Goal: Task Accomplishment & Management: Manage account settings

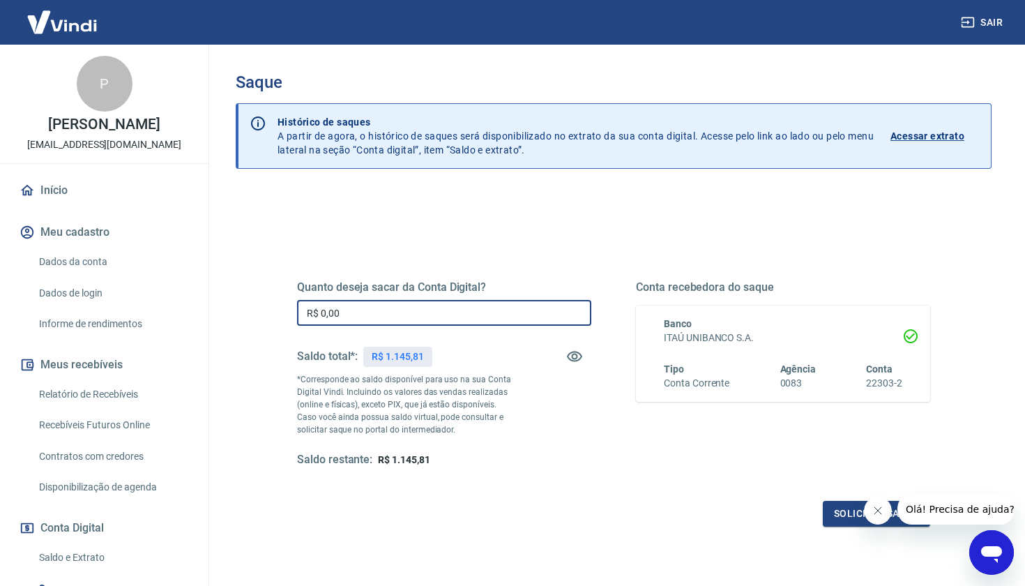
click at [348, 319] on input "R$ 0,00" at bounding box center [444, 313] width 294 height 26
type input "R$ 1.100,00"
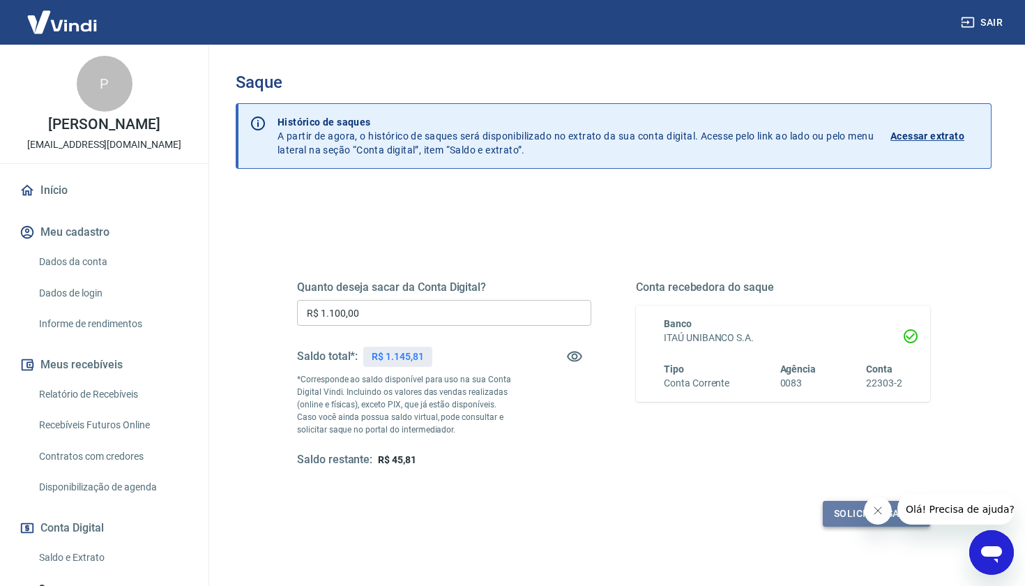
click at [853, 516] on button "Solicitar saque" at bounding box center [876, 514] width 107 height 26
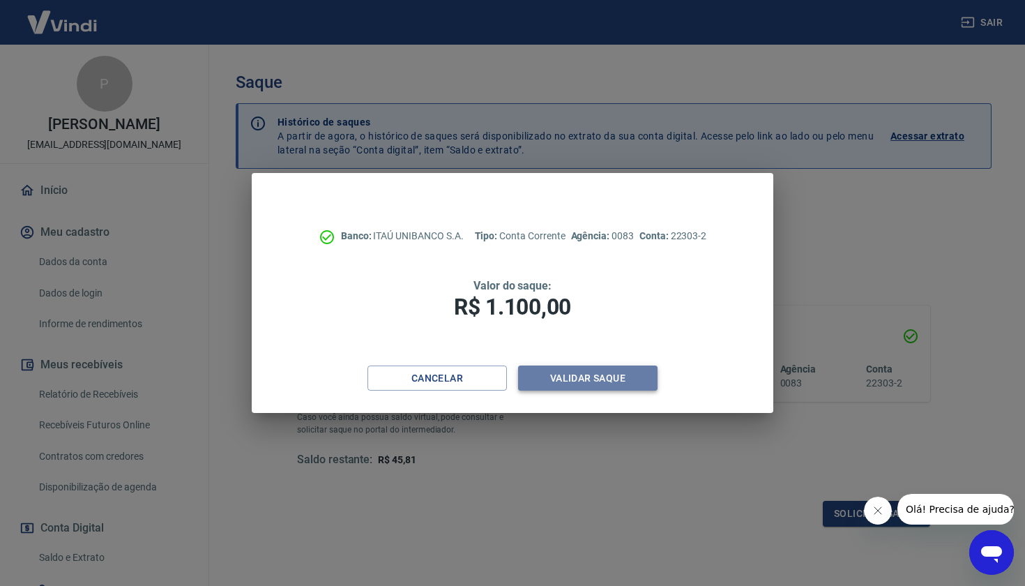
click at [591, 376] on button "Validar saque" at bounding box center [587, 378] width 139 height 26
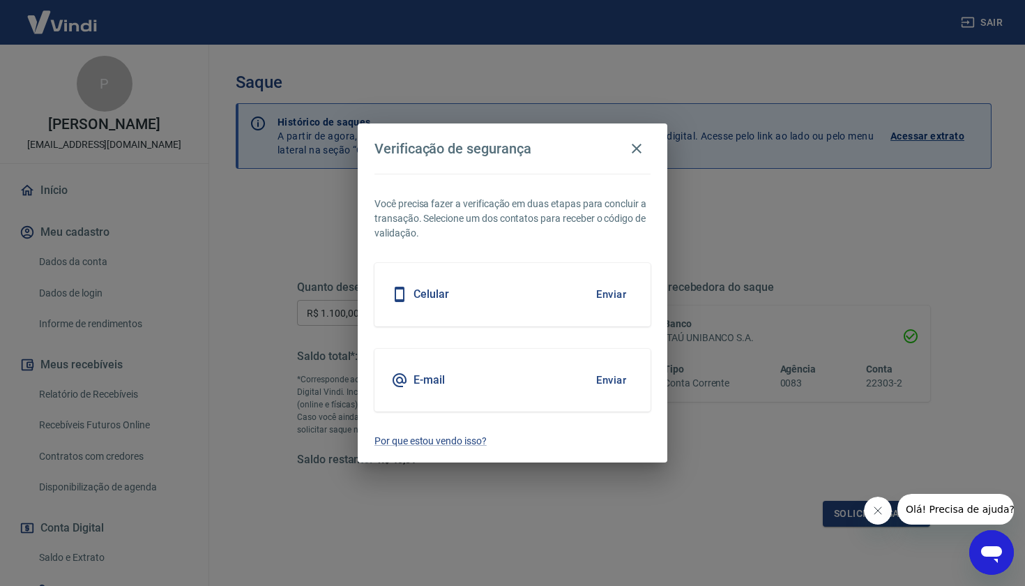
click at [607, 298] on button "Enviar" at bounding box center [610, 294] width 45 height 29
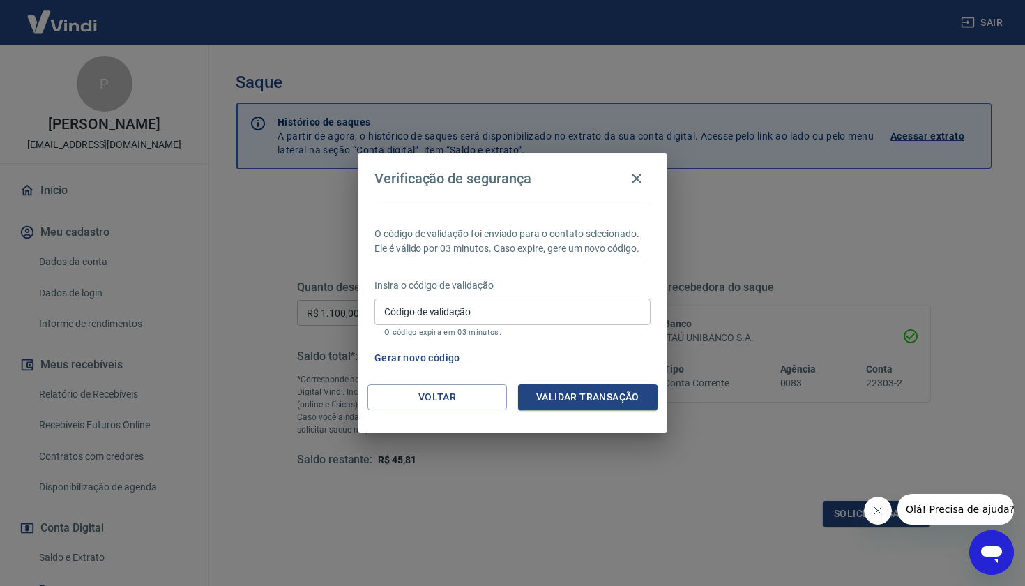
click at [584, 307] on input "Código de validação" at bounding box center [512, 311] width 276 height 26
click at [449, 356] on button "Gerar novo código" at bounding box center [417, 358] width 97 height 26
click at [448, 357] on button "Gerar novo código" at bounding box center [417, 358] width 97 height 26
click at [415, 356] on button "Gerar novo código" at bounding box center [417, 358] width 97 height 26
click at [638, 174] on icon "button" at bounding box center [636, 178] width 17 height 17
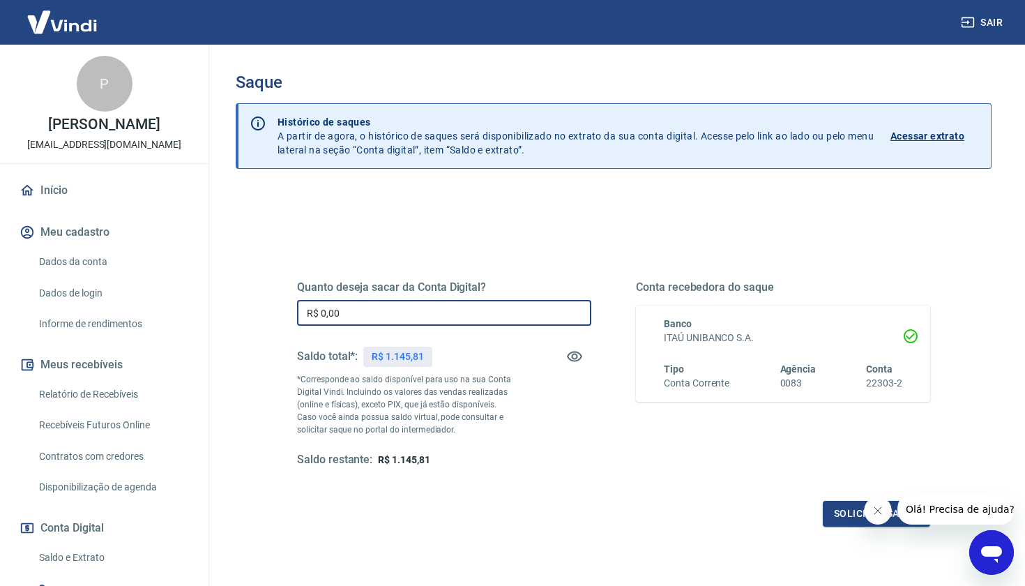
click at [366, 313] on input "R$ 0,00" at bounding box center [444, 313] width 294 height 26
type input "R$ 1.000,00"
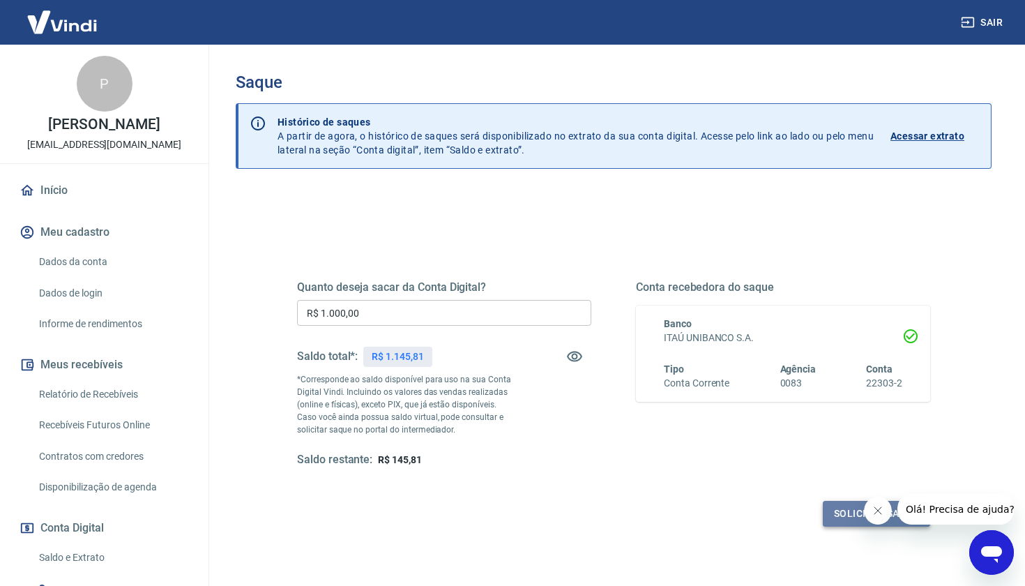
click at [846, 512] on button "Solicitar saque" at bounding box center [876, 514] width 107 height 26
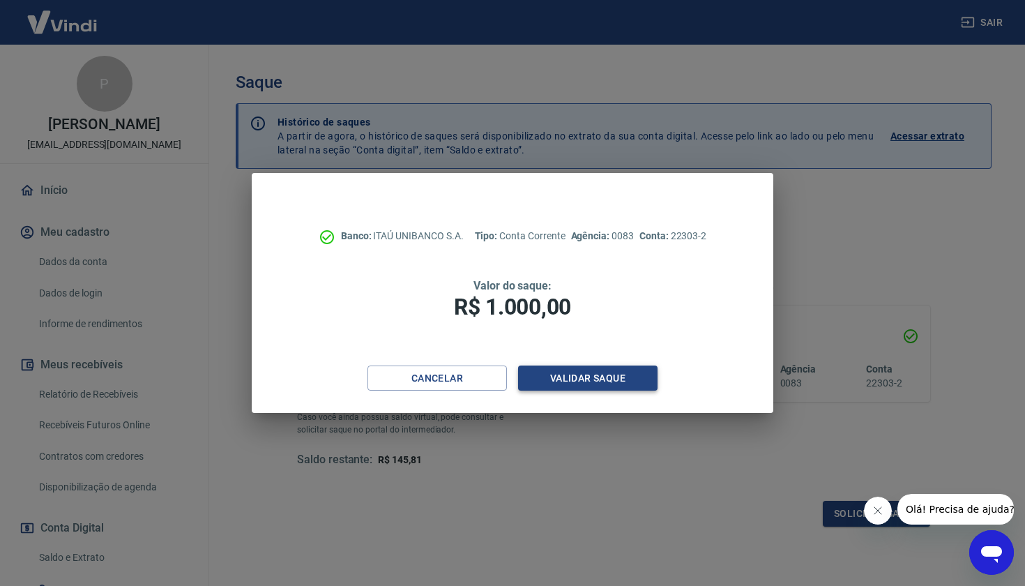
click at [616, 379] on button "Validar saque" at bounding box center [587, 378] width 139 height 26
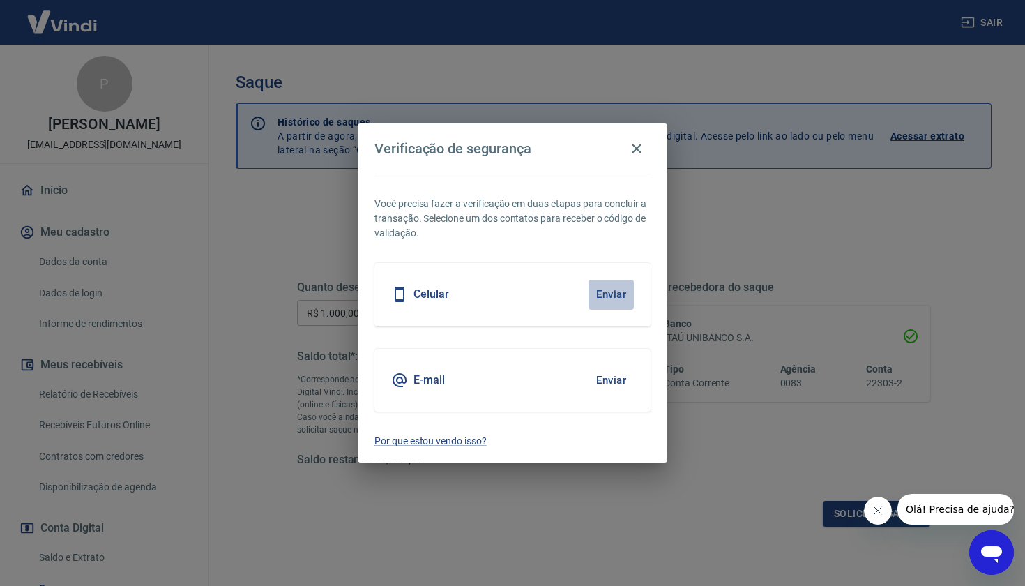
click at [614, 297] on button "Enviar" at bounding box center [610, 294] width 45 height 29
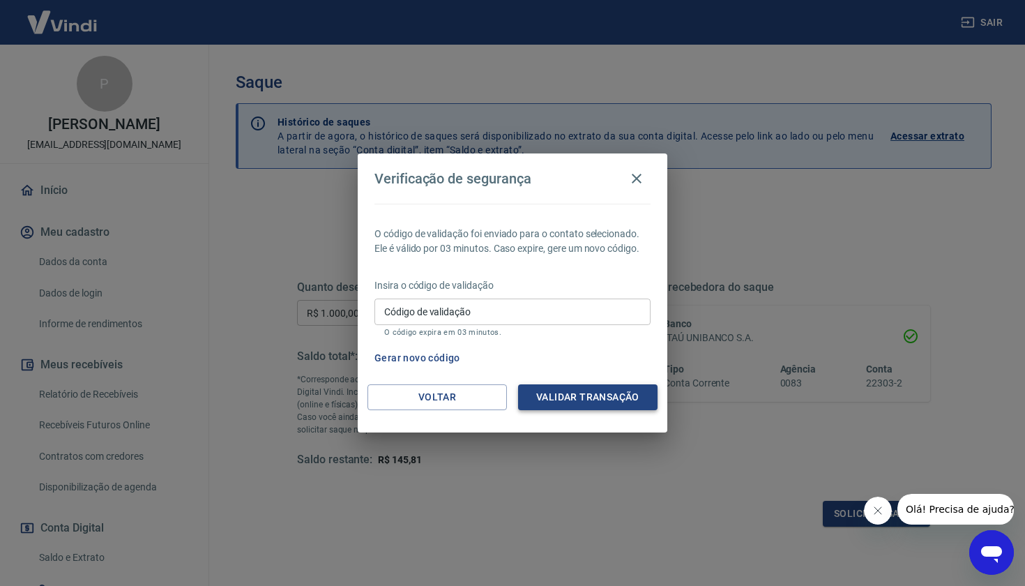
click at [561, 392] on button "Validar transação" at bounding box center [587, 397] width 139 height 26
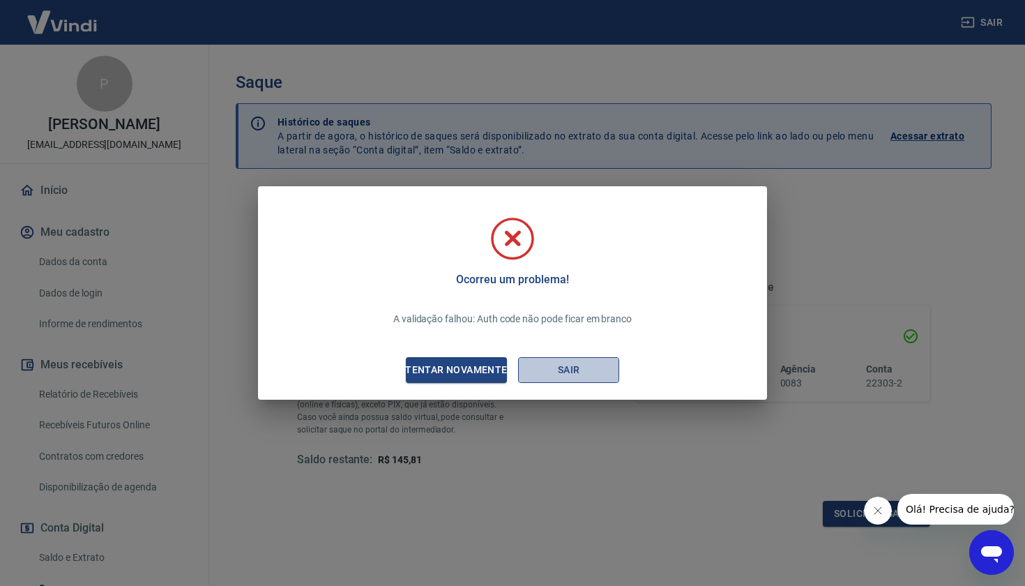
click at [580, 372] on button "Sair" at bounding box center [568, 370] width 101 height 26
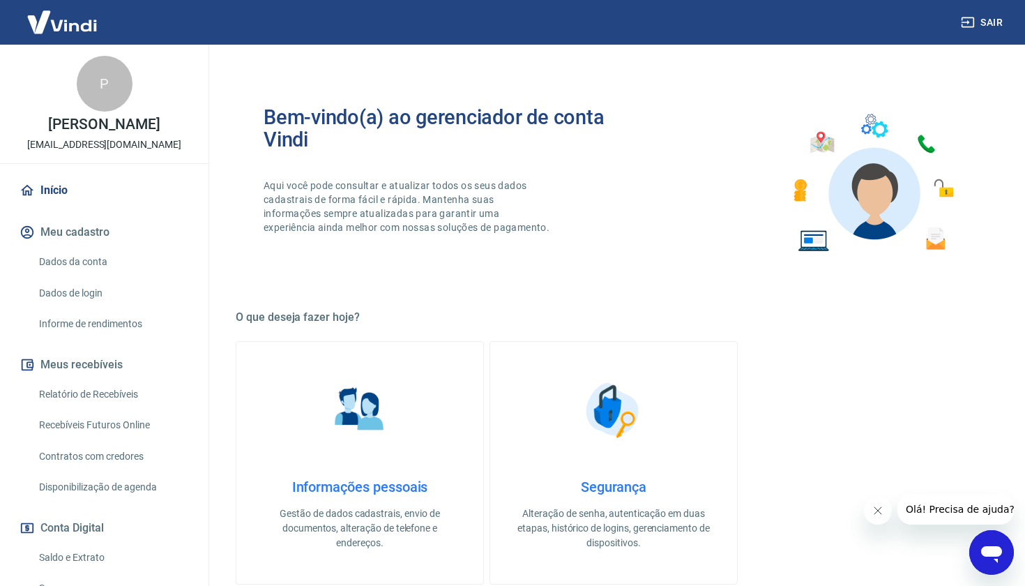
click at [874, 515] on icon "Fechar mensagem da empresa" at bounding box center [877, 510] width 11 height 11
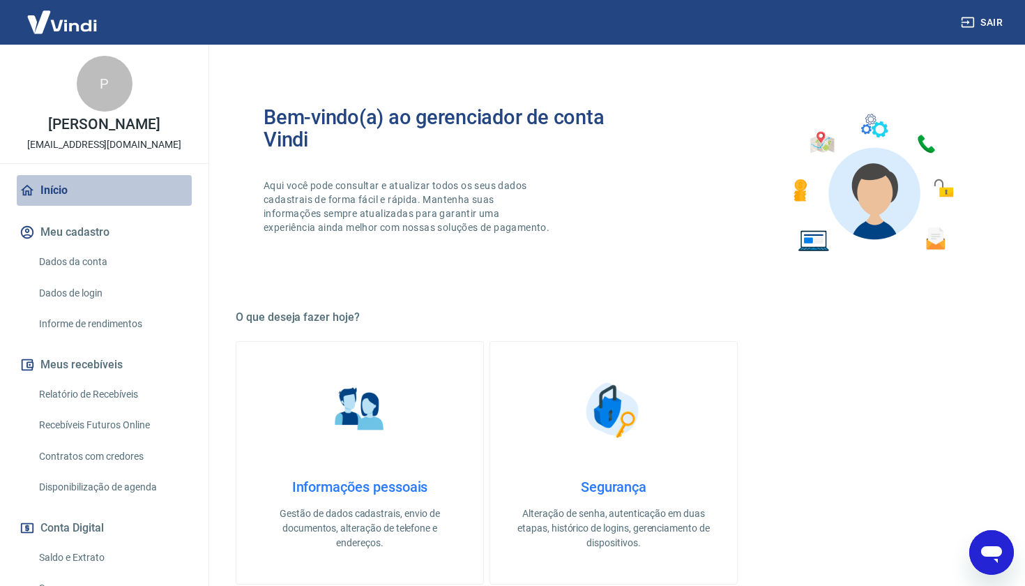
click at [66, 183] on link "Início" at bounding box center [104, 190] width 175 height 31
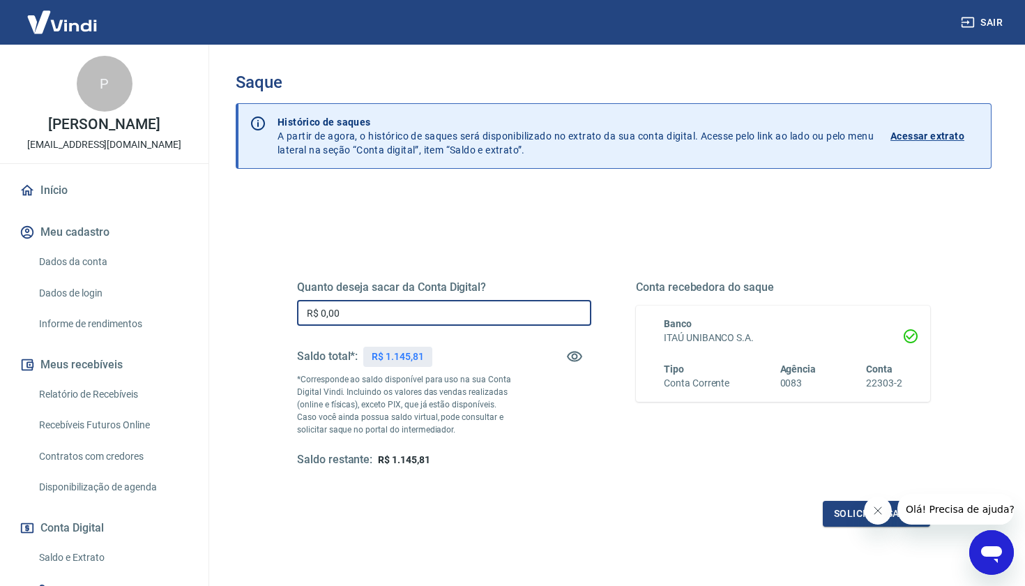
click at [394, 312] on input "R$ 0,00" at bounding box center [444, 313] width 294 height 26
type input "R$ 1.100,00"
click at [841, 505] on button "Solicitar saque" at bounding box center [876, 514] width 107 height 26
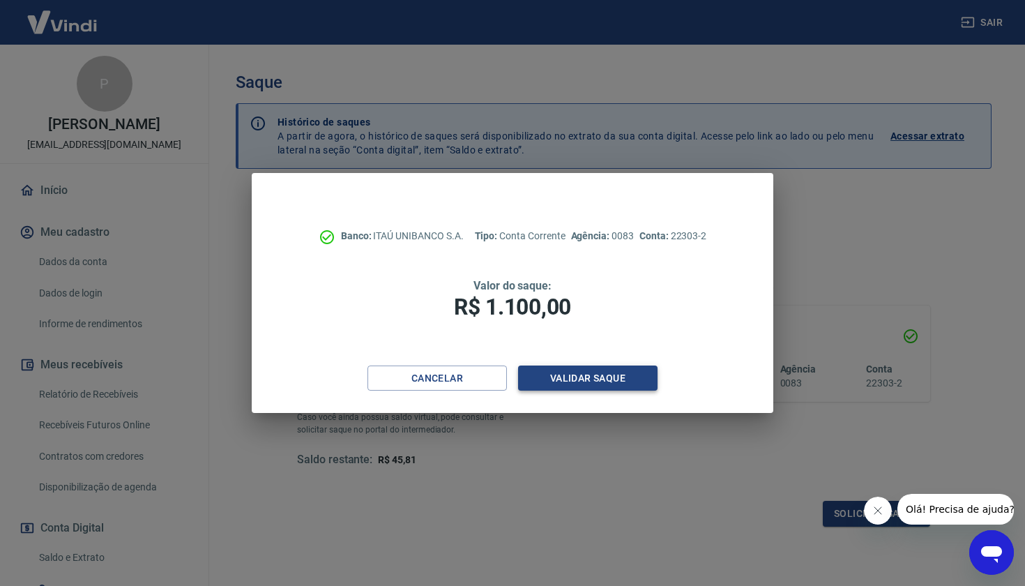
click at [619, 381] on button "Validar saque" at bounding box center [587, 378] width 139 height 26
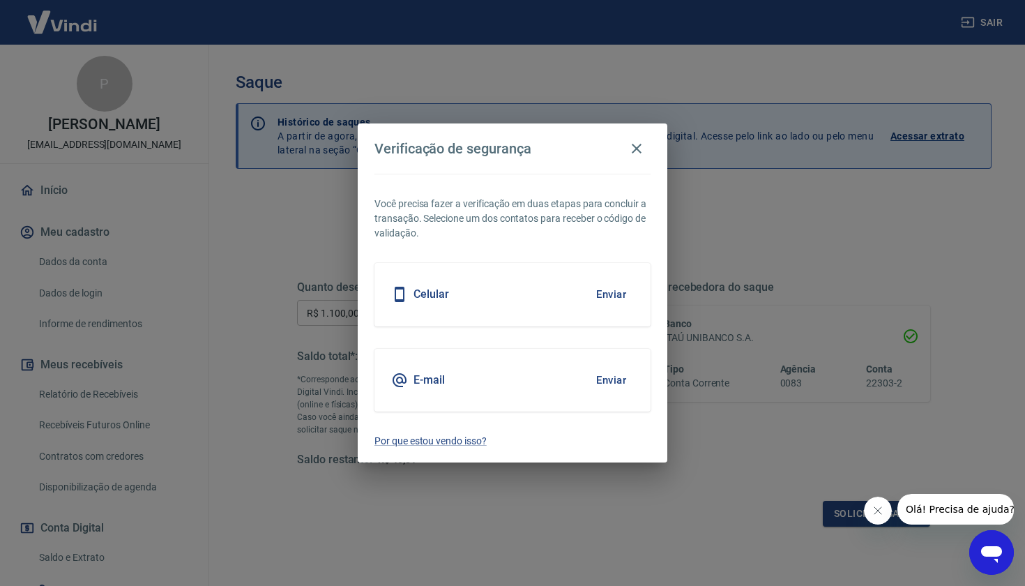
click at [614, 291] on button "Enviar" at bounding box center [610, 294] width 45 height 29
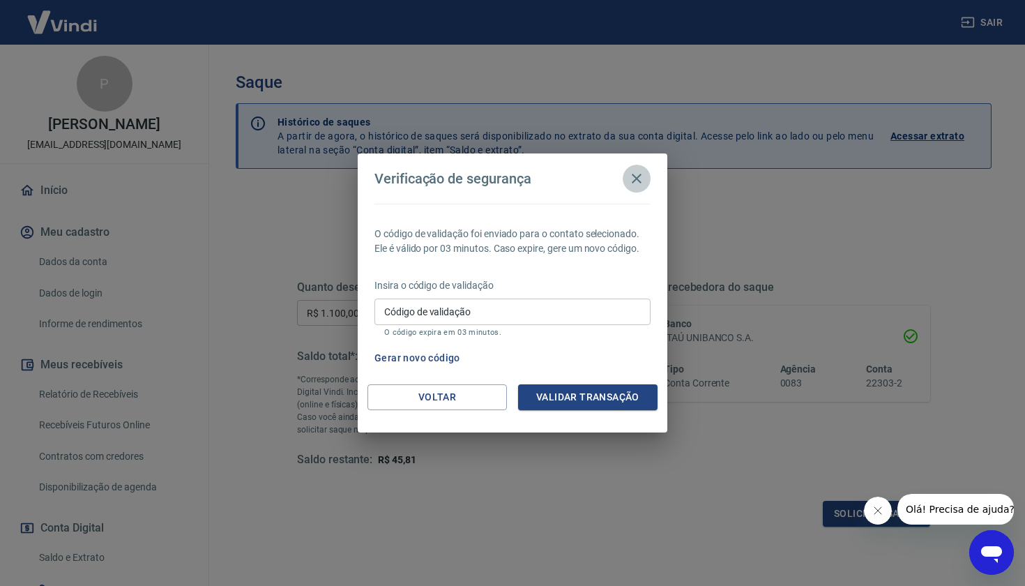
click at [636, 176] on icon "button" at bounding box center [636, 178] width 17 height 17
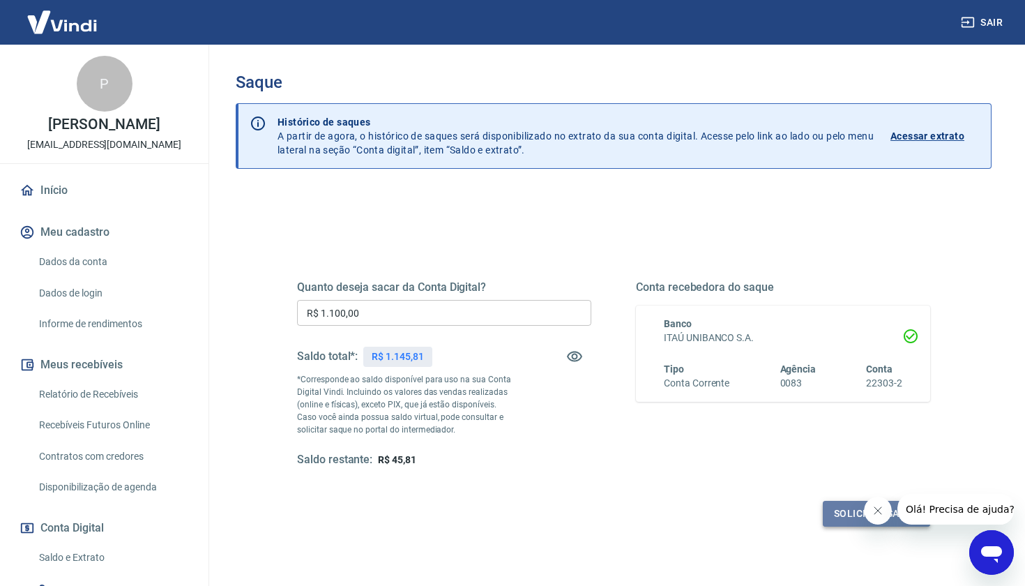
click at [832, 510] on button "Solicitar saque" at bounding box center [876, 514] width 107 height 26
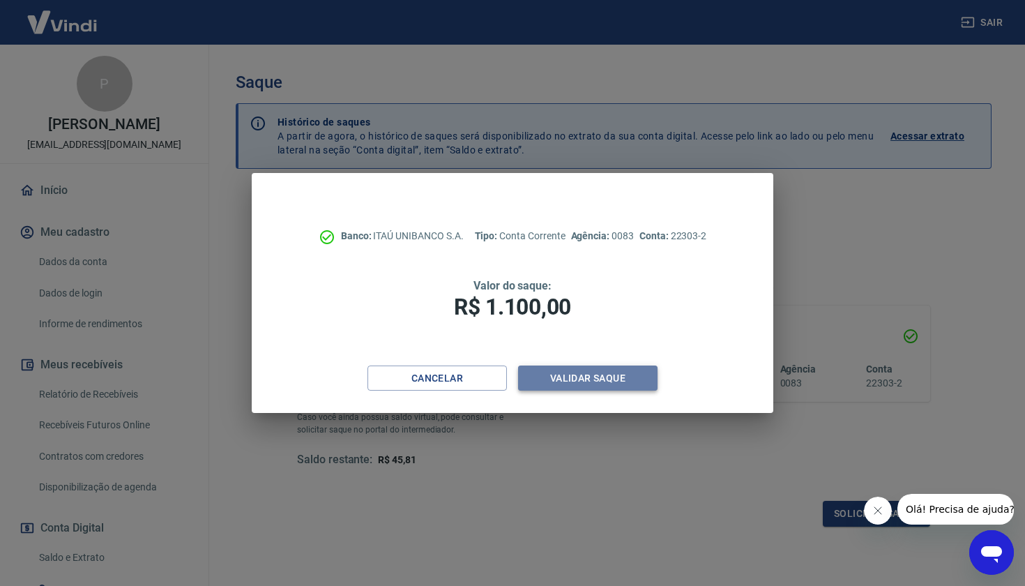
click at [627, 381] on button "Validar saque" at bounding box center [587, 378] width 139 height 26
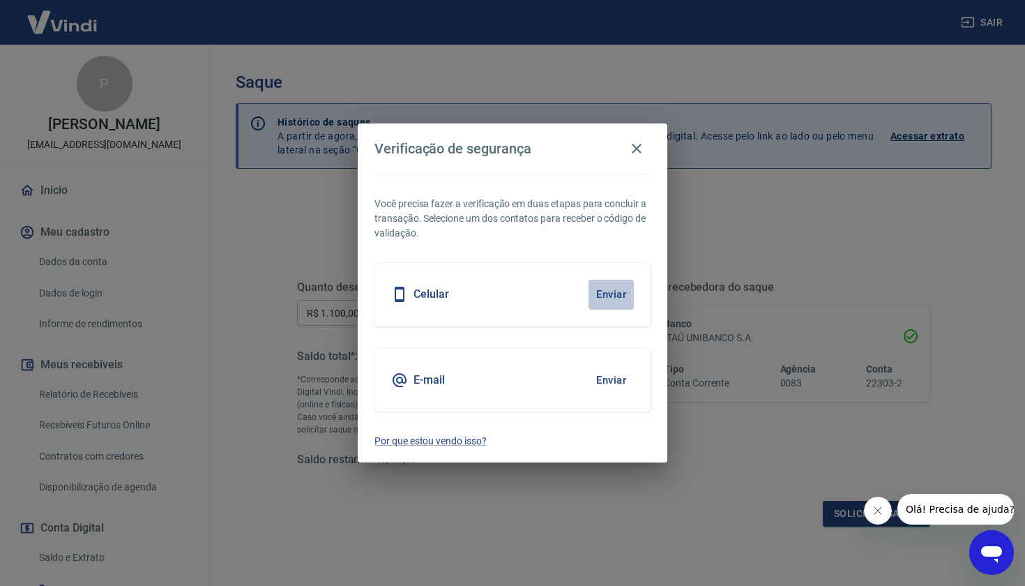
click at [615, 297] on button "Enviar" at bounding box center [610, 294] width 45 height 29
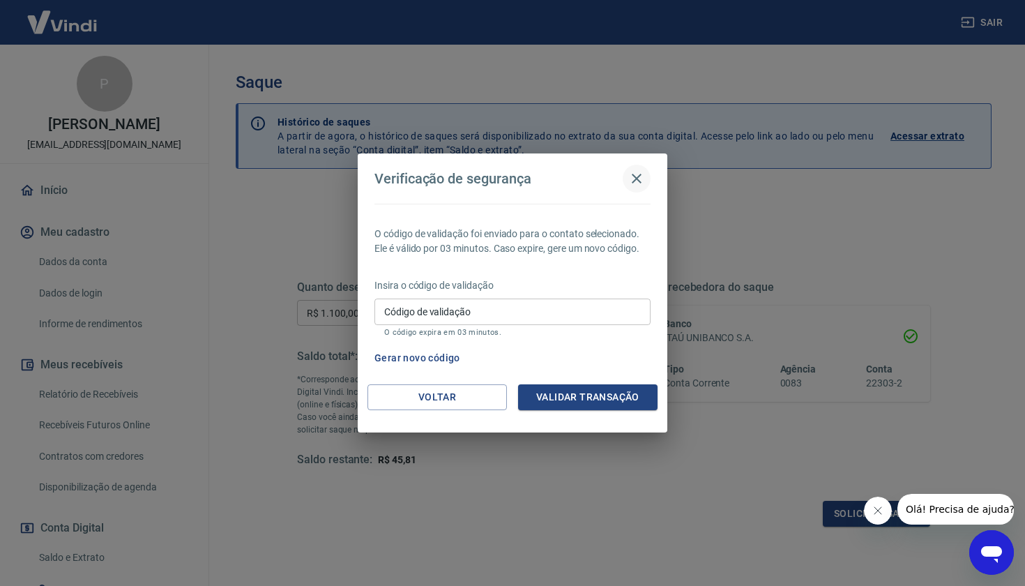
click at [640, 183] on icon "button" at bounding box center [637, 179] width 10 height 10
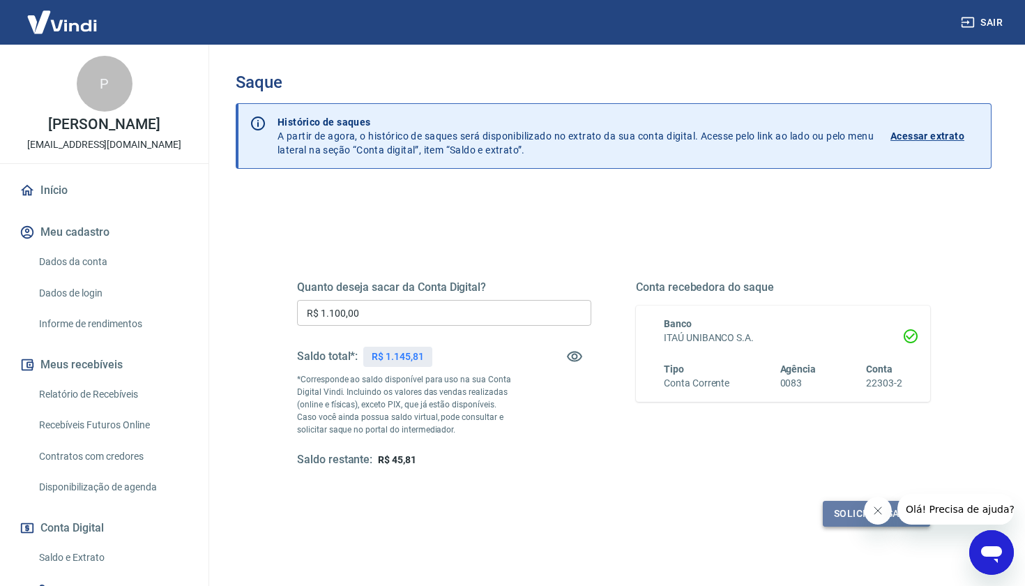
click at [834, 513] on button "Solicitar saque" at bounding box center [876, 514] width 107 height 26
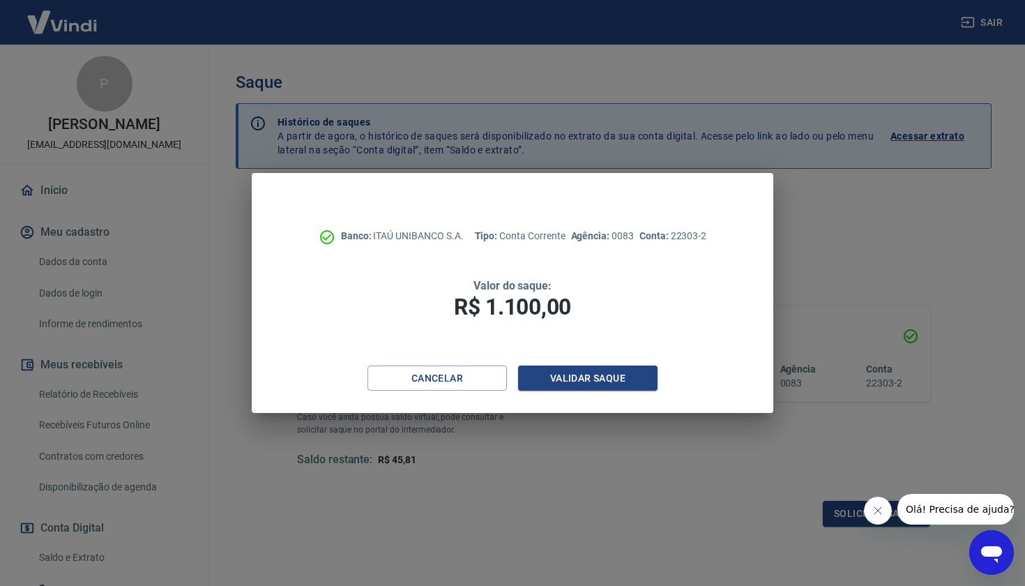
click at [634, 390] on div "Cancelar Validar saque" at bounding box center [513, 389] width 522 height 48
click at [630, 372] on button "Validar saque" at bounding box center [587, 378] width 139 height 26
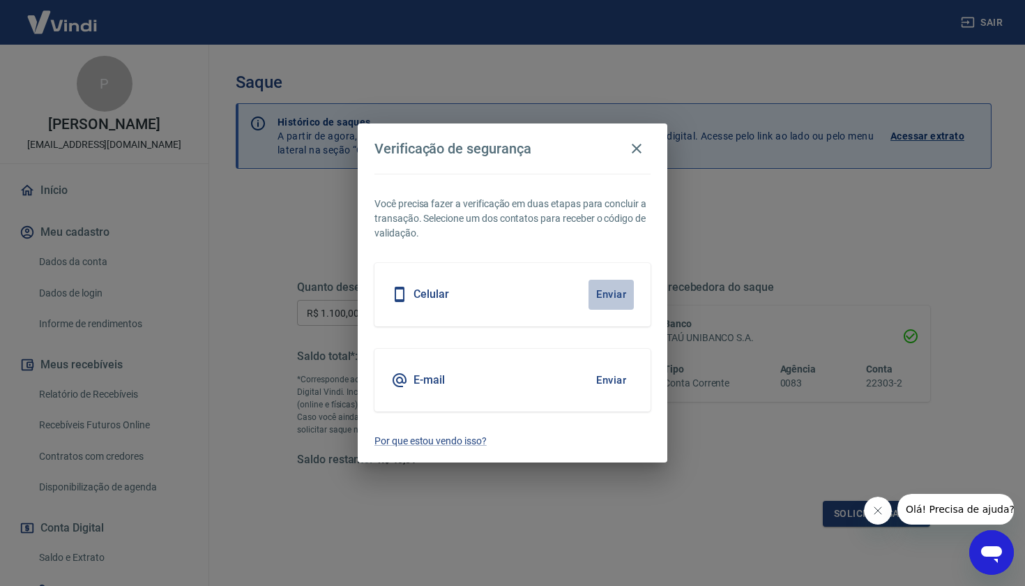
click at [604, 295] on button "Enviar" at bounding box center [610, 294] width 45 height 29
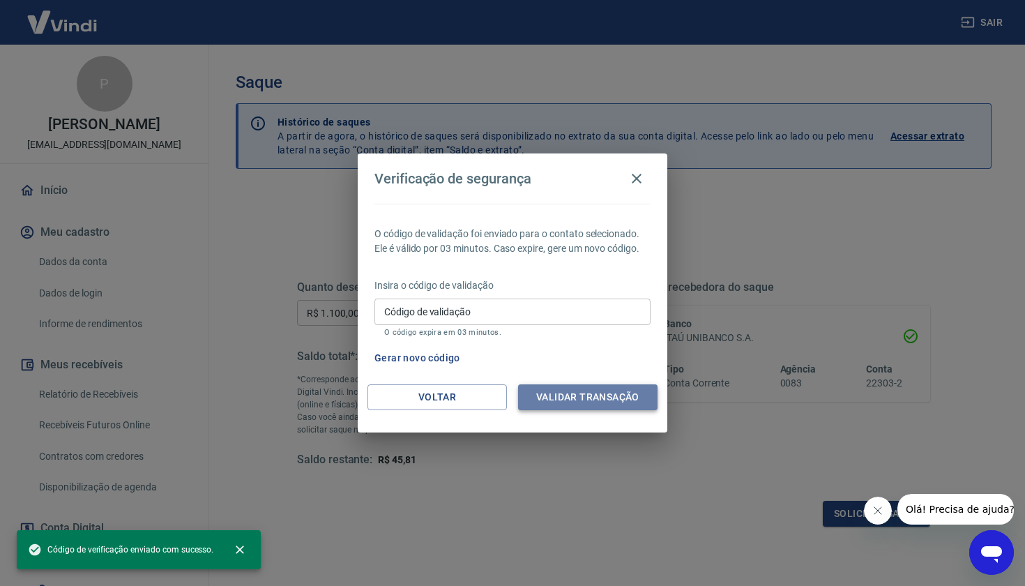
click at [579, 404] on button "Validar transação" at bounding box center [587, 397] width 139 height 26
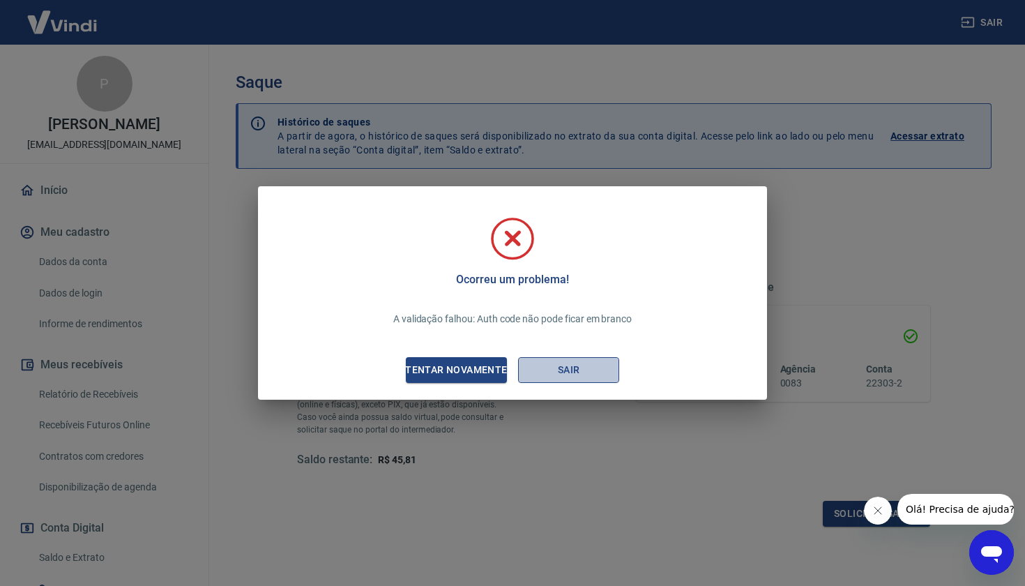
click at [574, 372] on button "Sair" at bounding box center [568, 370] width 101 height 26
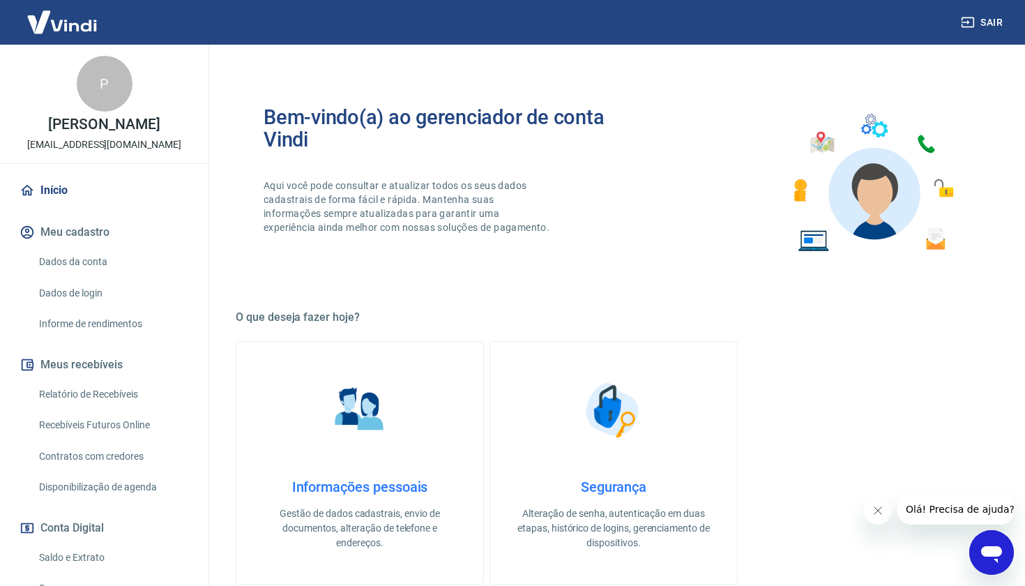
click at [105, 192] on link "Início" at bounding box center [104, 190] width 175 height 31
click at [986, 24] on button "Sair" at bounding box center [983, 23] width 50 height 26
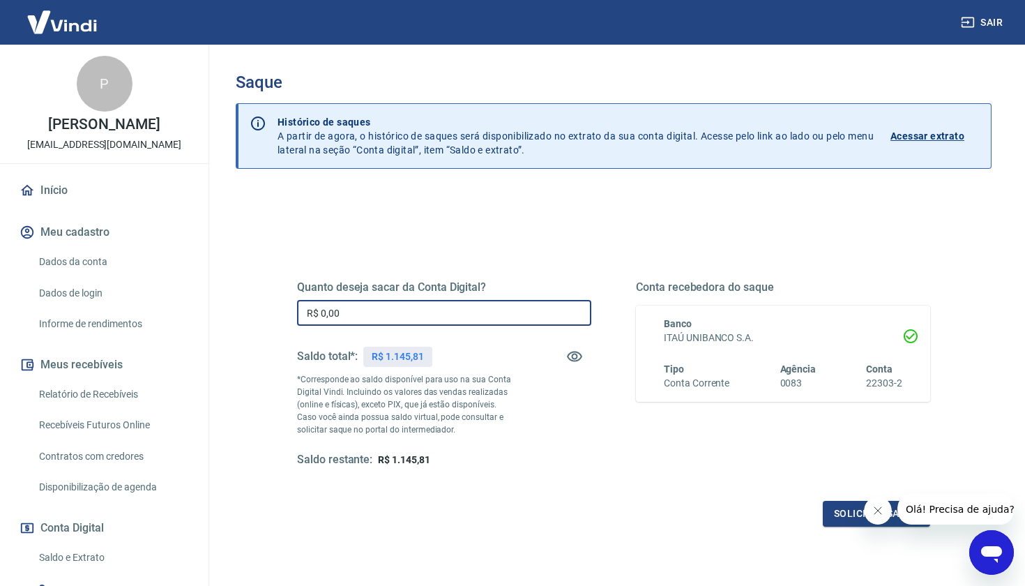
click at [492, 309] on input "R$ 0,00" at bounding box center [444, 313] width 294 height 26
type input "R$ 1.100,00"
click at [848, 505] on button "Solicitar saque" at bounding box center [876, 514] width 107 height 26
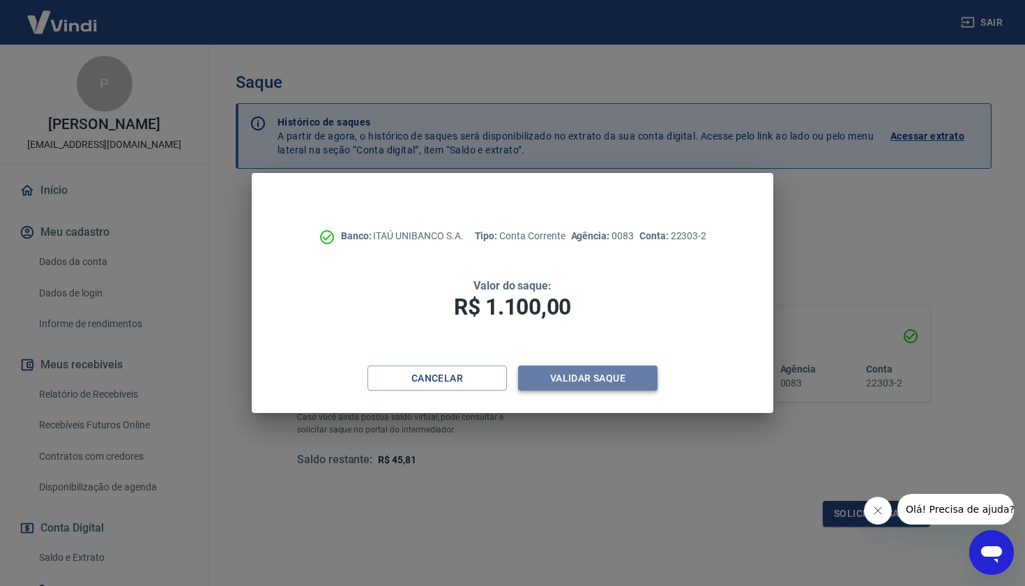
click at [593, 382] on button "Validar saque" at bounding box center [587, 378] width 139 height 26
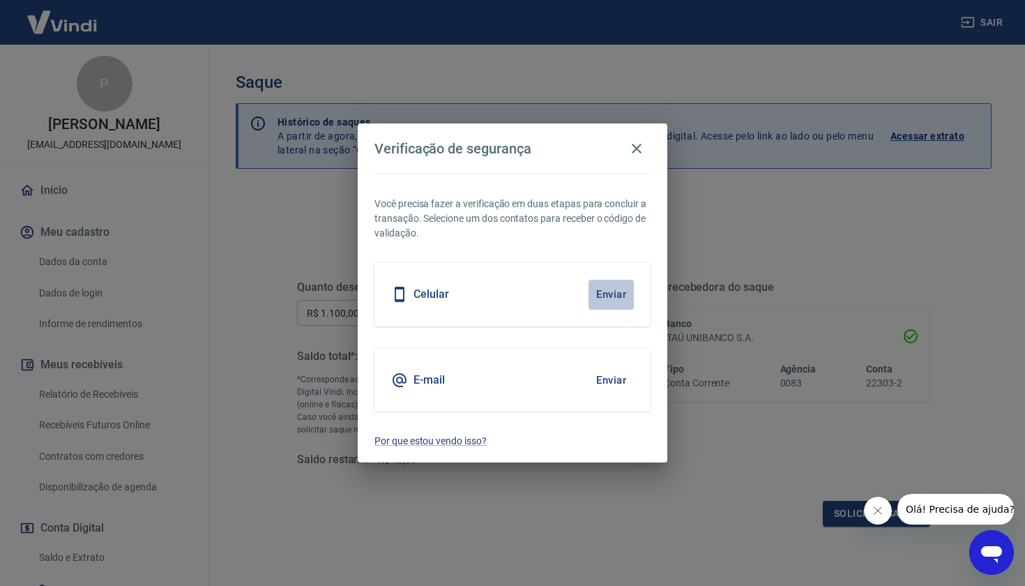
click at [605, 297] on button "Enviar" at bounding box center [610, 294] width 45 height 29
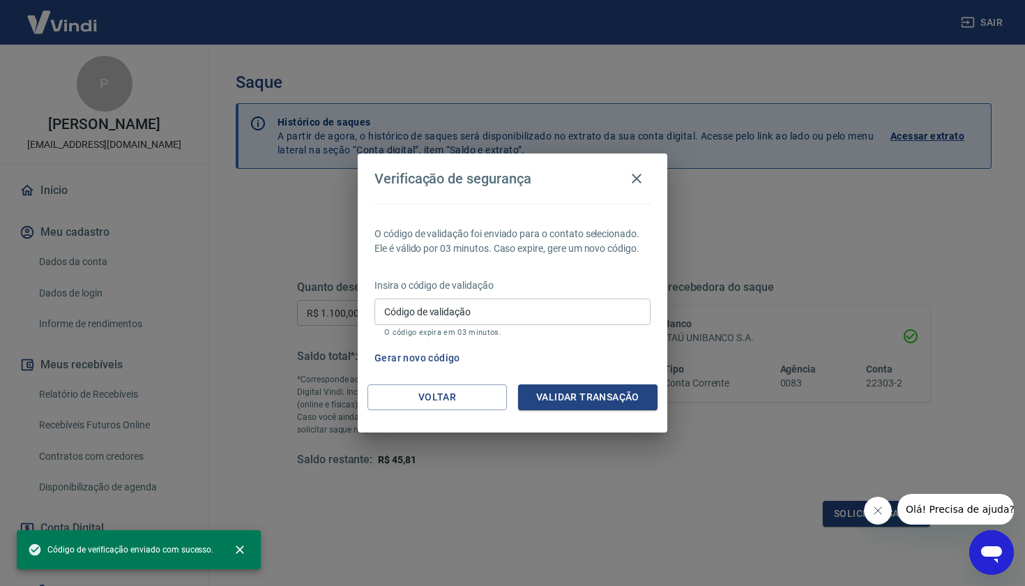
click at [533, 311] on input "Código de validação" at bounding box center [512, 311] width 276 height 26
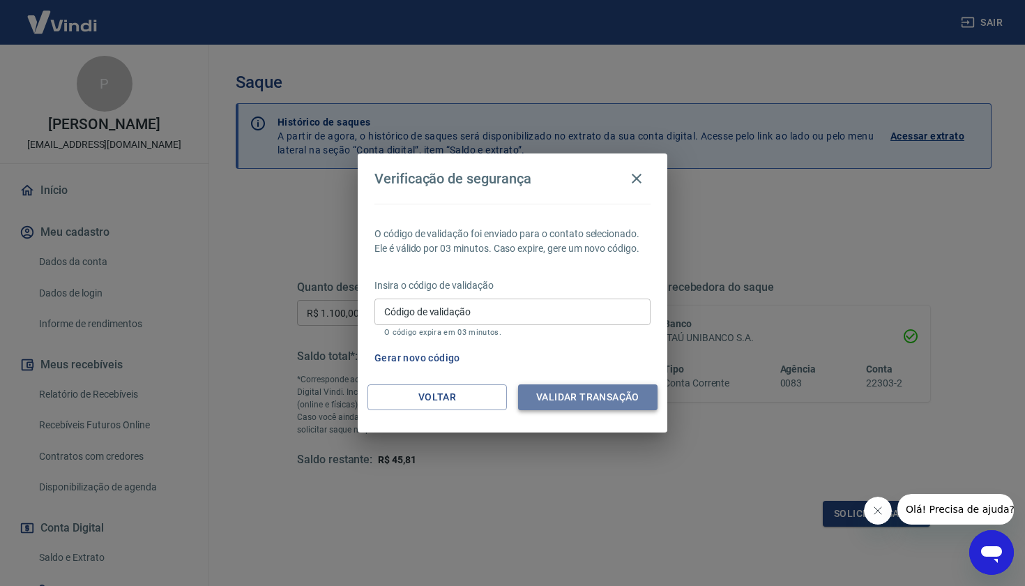
click at [600, 396] on button "Validar transação" at bounding box center [587, 397] width 139 height 26
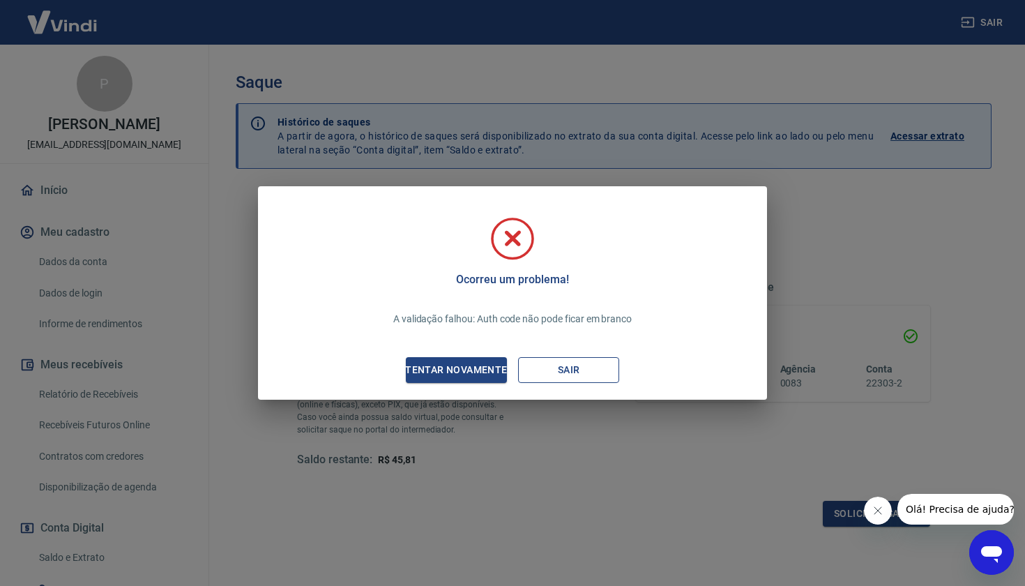
click at [578, 365] on button "Sair" at bounding box center [568, 370] width 101 height 26
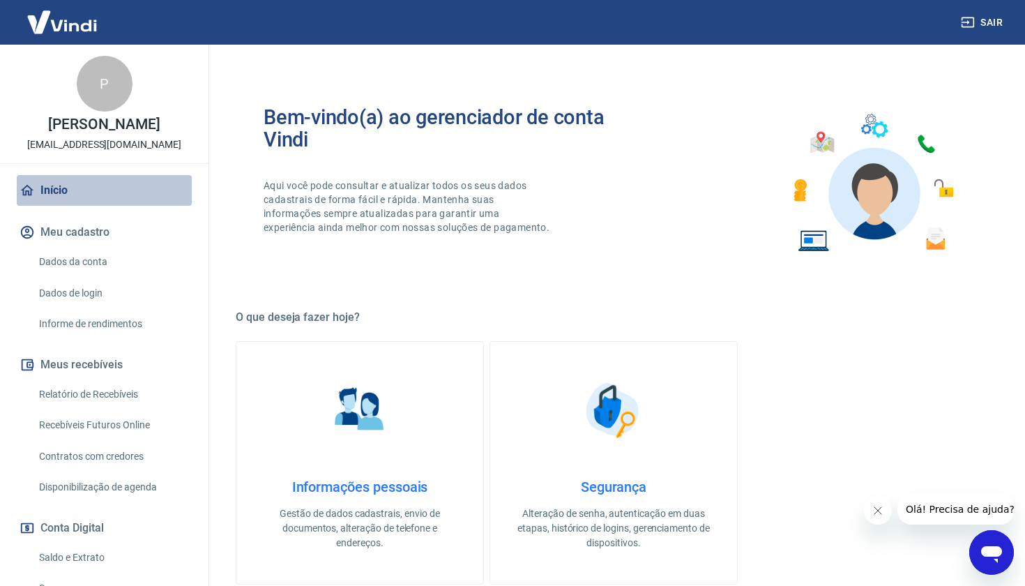
click at [75, 184] on link "Início" at bounding box center [104, 190] width 175 height 31
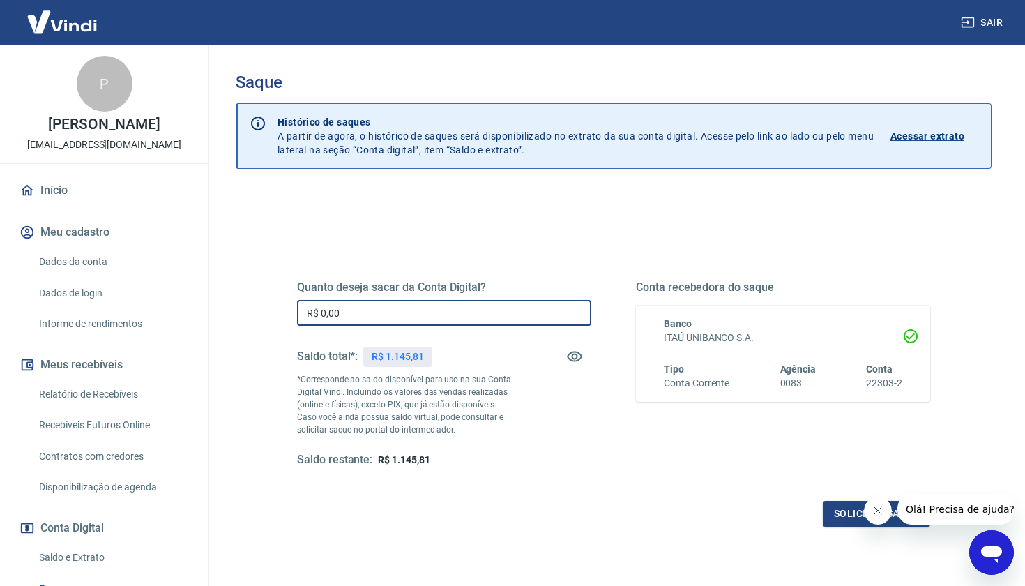
click at [359, 314] on input "R$ 0,00" at bounding box center [444, 313] width 294 height 26
type input "R$ 1.100,00"
click at [845, 519] on button "Solicitar saque" at bounding box center [876, 514] width 107 height 26
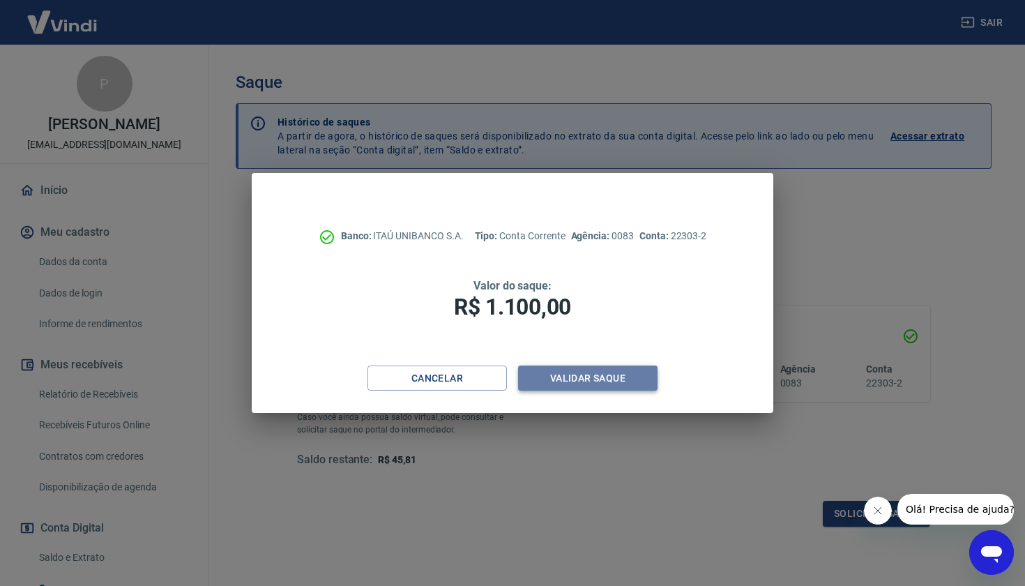
click at [596, 377] on button "Validar saque" at bounding box center [587, 378] width 139 height 26
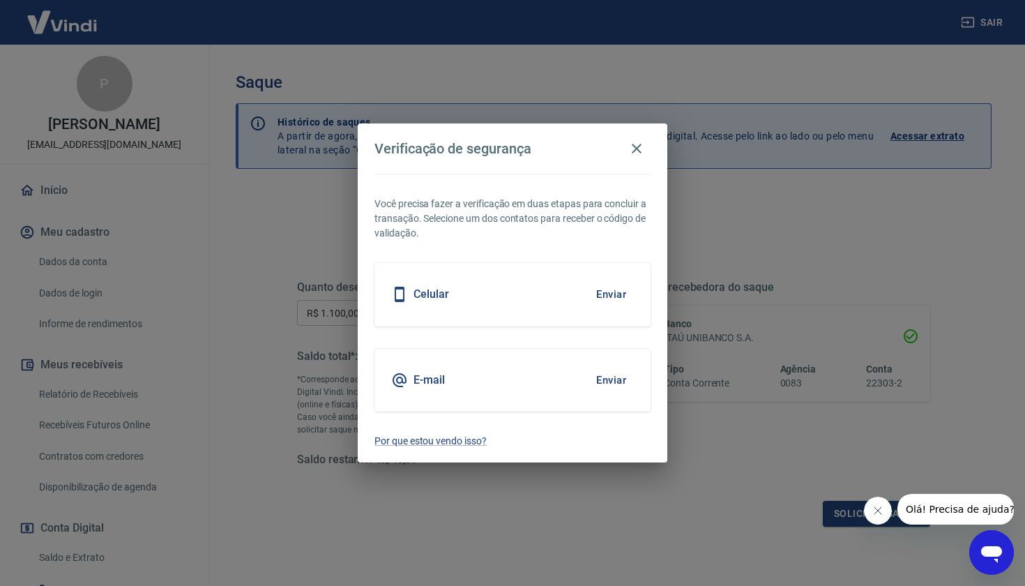
click at [612, 289] on button "Enviar" at bounding box center [610, 294] width 45 height 29
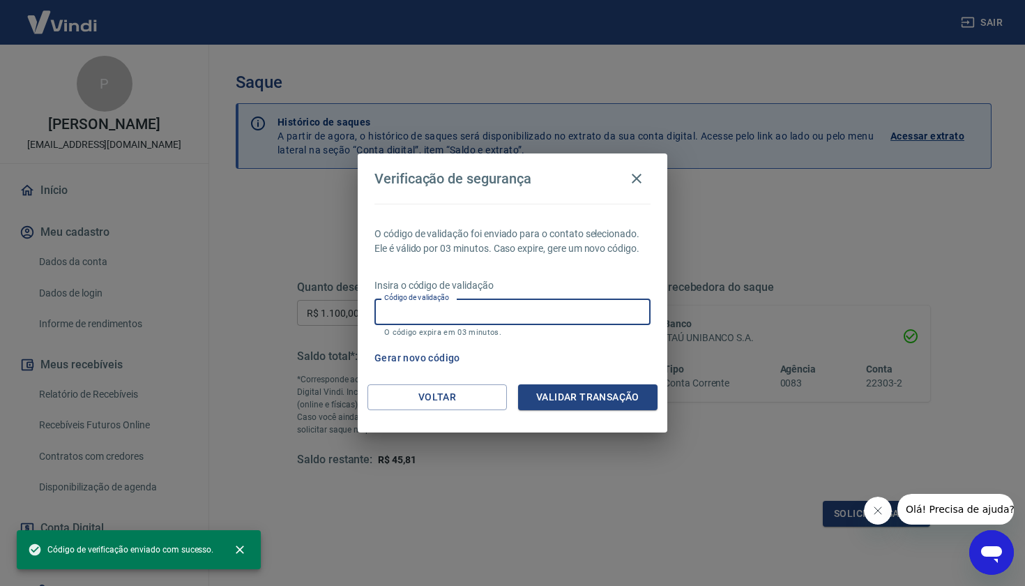
click at [566, 311] on input "Código de validação" at bounding box center [512, 311] width 276 height 26
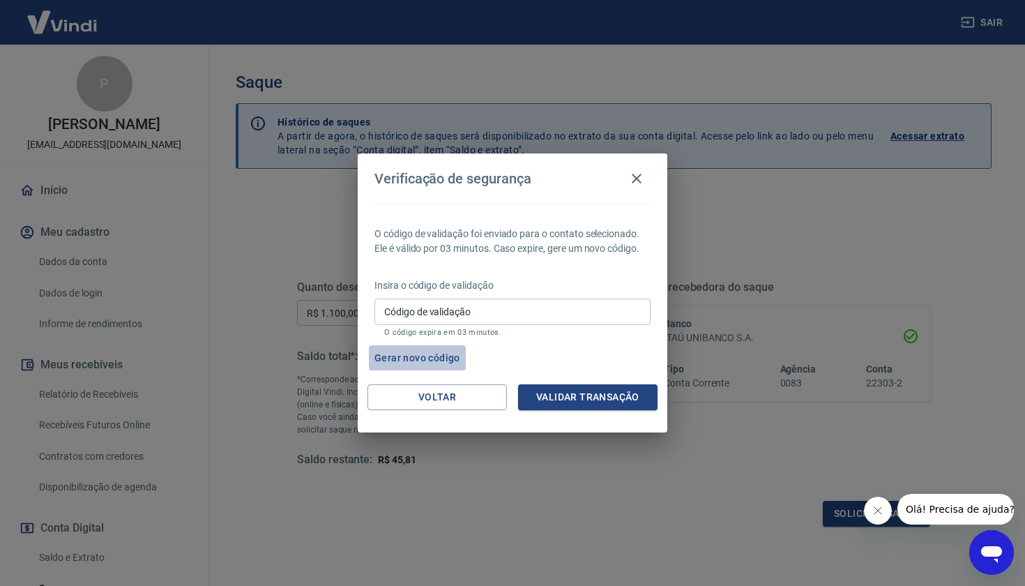
click at [440, 356] on button "Gerar novo código" at bounding box center [417, 358] width 97 height 26
click at [639, 178] on icon "button" at bounding box center [637, 179] width 10 height 10
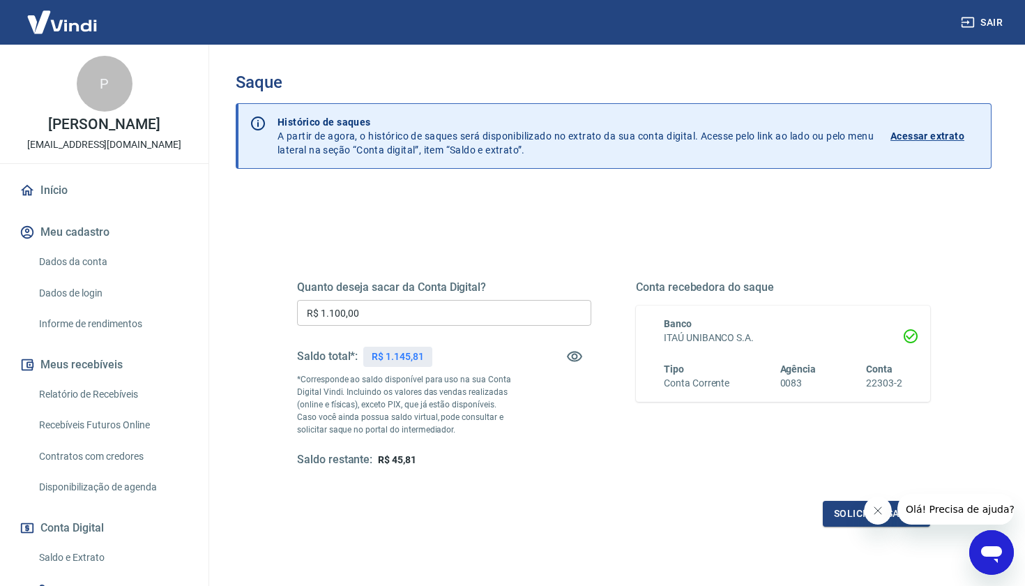
click at [282, 1] on div "Sair" at bounding box center [512, 22] width 1025 height 45
click at [420, 314] on input "R$ 0,00" at bounding box center [444, 313] width 294 height 26
type input "R$ 1.100,00"
click at [845, 510] on button "Solicitar saque" at bounding box center [876, 514] width 107 height 26
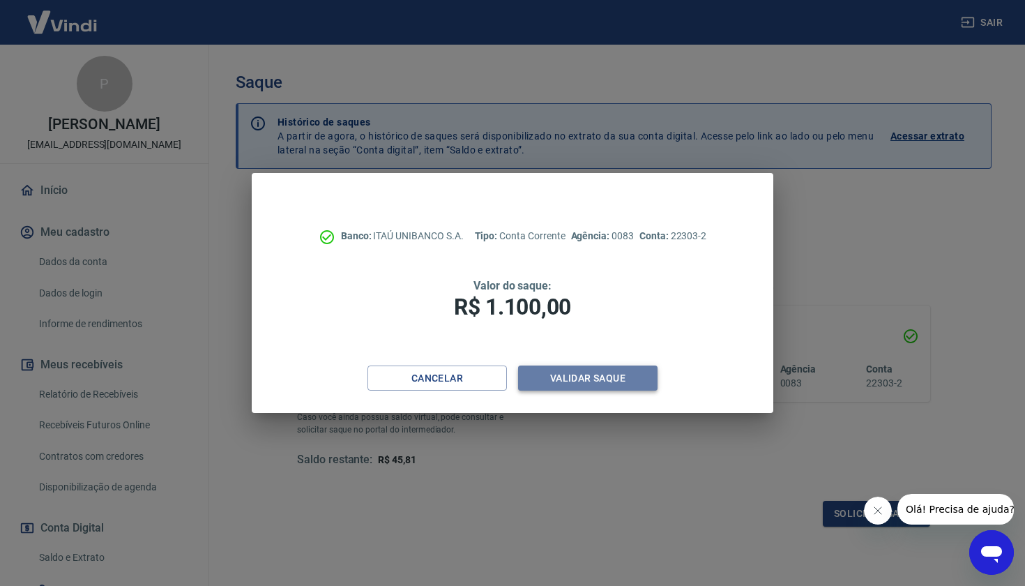
click at [595, 366] on button "Validar saque" at bounding box center [587, 378] width 139 height 26
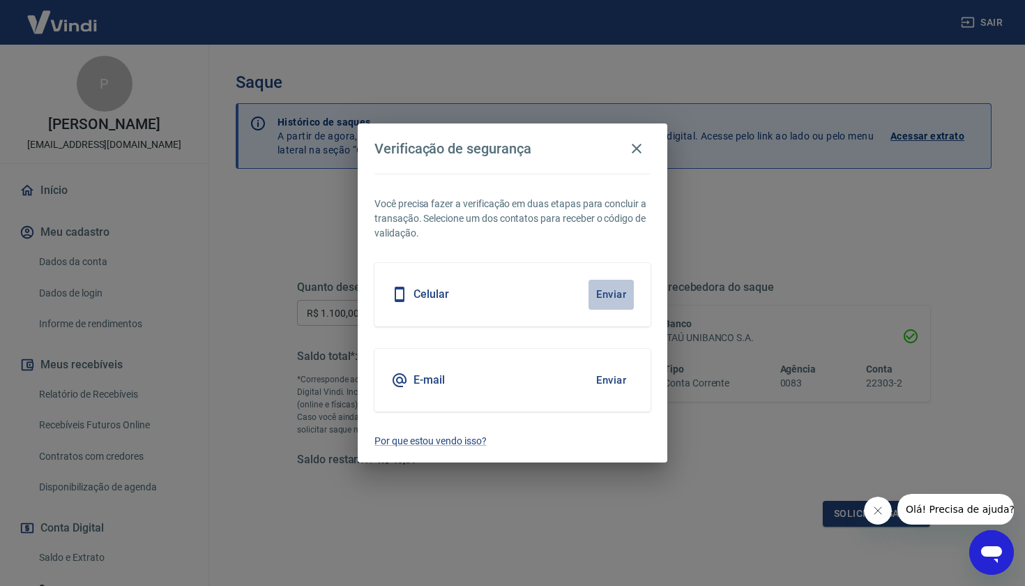
click at [611, 296] on button "Enviar" at bounding box center [610, 294] width 45 height 29
